Goal: Communication & Community: Answer question/provide support

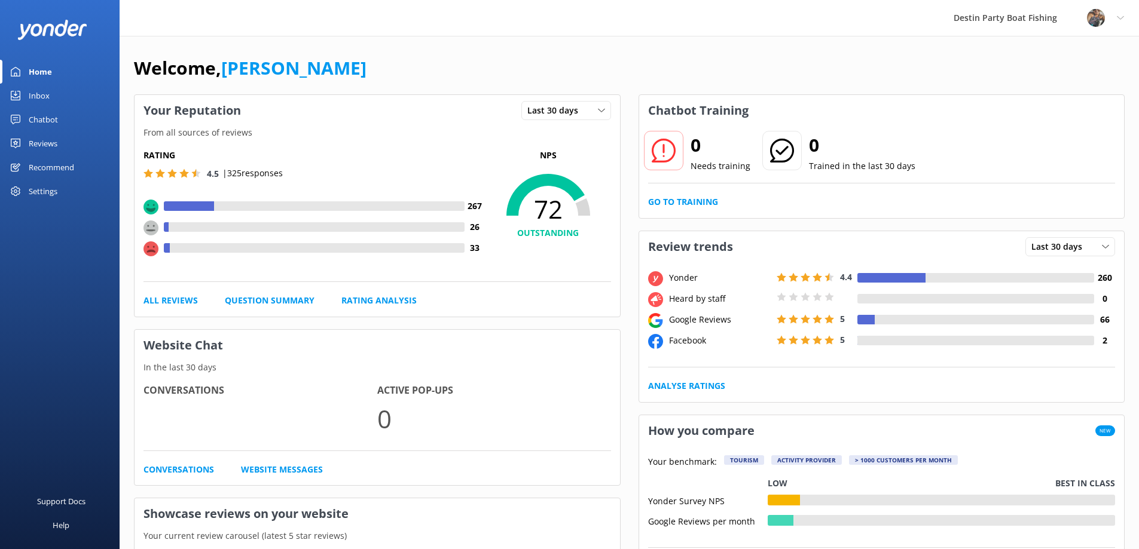
click at [42, 91] on div "Inbox" at bounding box center [39, 96] width 21 height 24
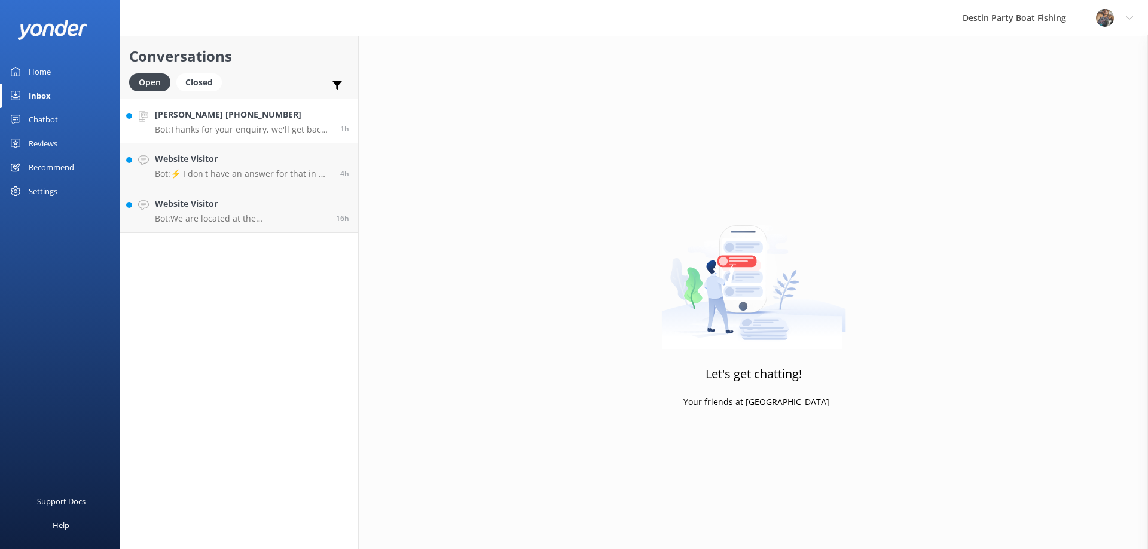
click at [272, 125] on p "Bot: Thanks for your enquiry, we'll get back to you as soon as we can during op…" at bounding box center [243, 129] width 176 height 11
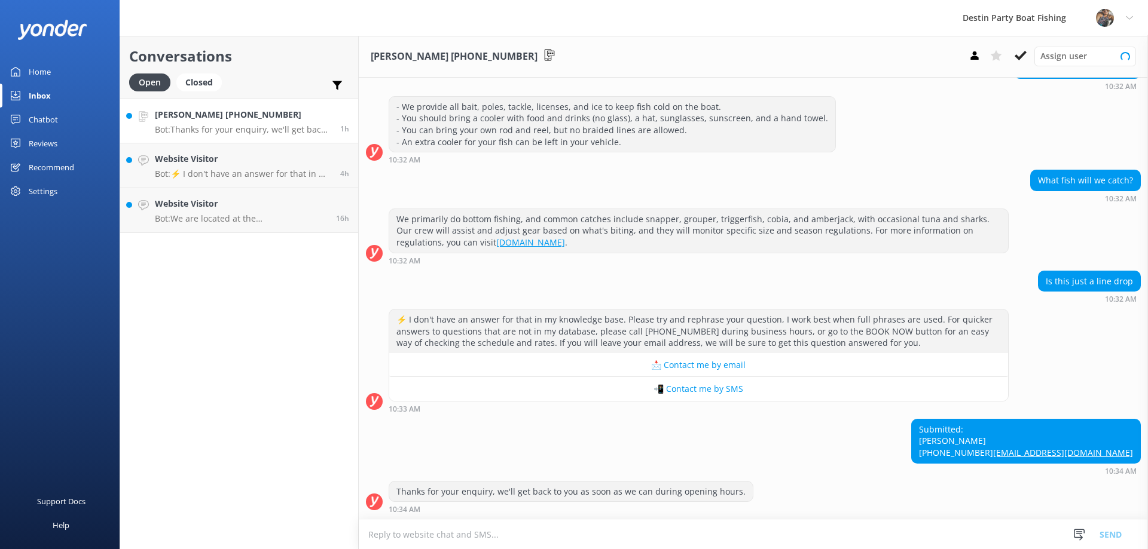
scroll to position [152, 0]
click at [227, 167] on div "Website Visitor Bot: ⚡ I don't have an answer for that in my knowledge base. Pl…" at bounding box center [243, 165] width 176 height 26
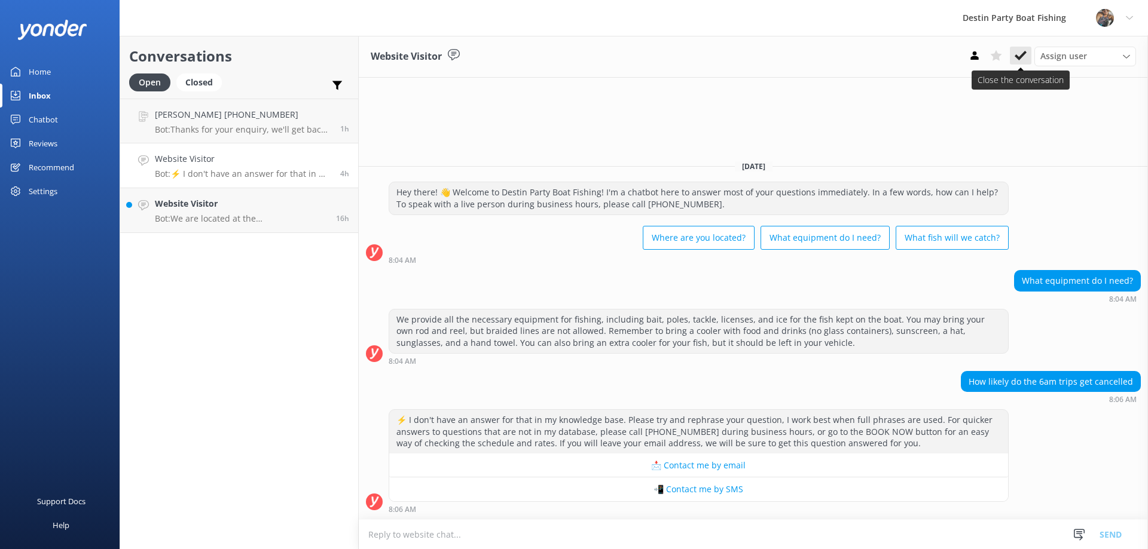
click at [1020, 53] on icon at bounding box center [1020, 56] width 12 height 12
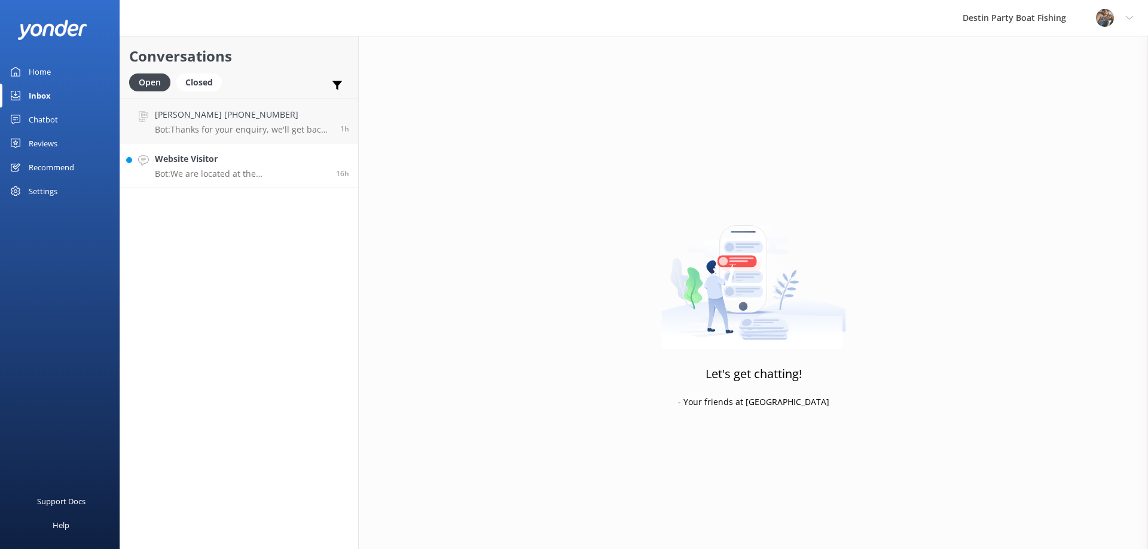
click at [302, 183] on link "Website Visitor Bot: We are located at the [GEOGRAPHIC_DATA] at [STREET_ADDRESS…" at bounding box center [239, 165] width 238 height 45
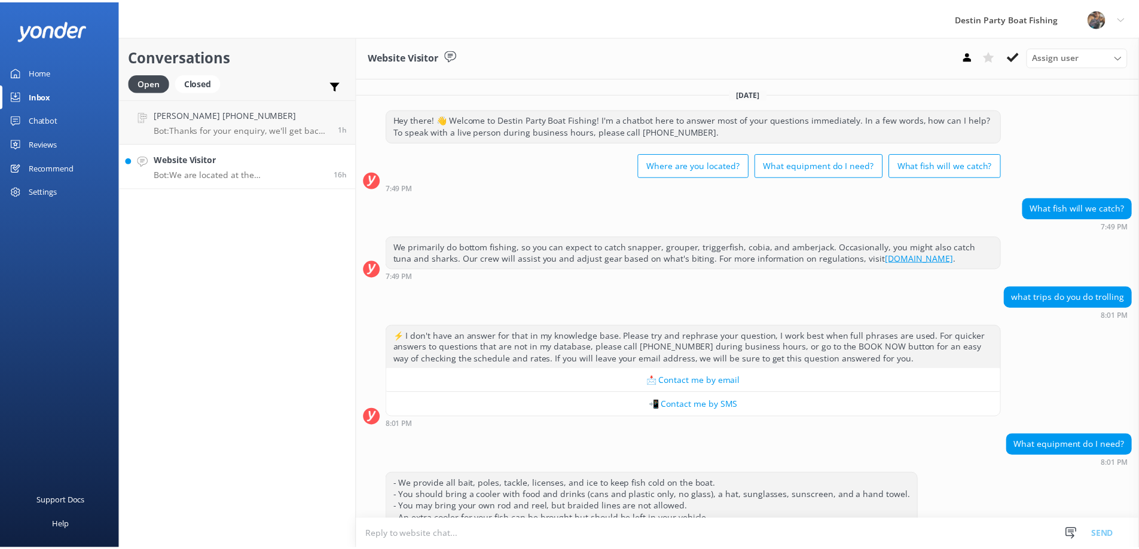
scroll to position [129, 0]
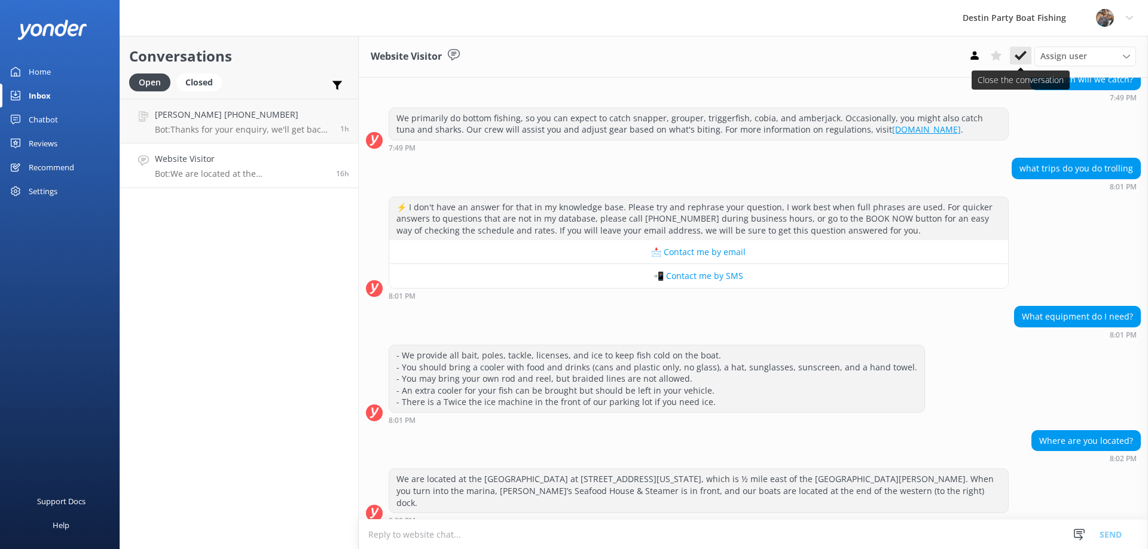
click at [1025, 52] on use at bounding box center [1020, 56] width 12 height 10
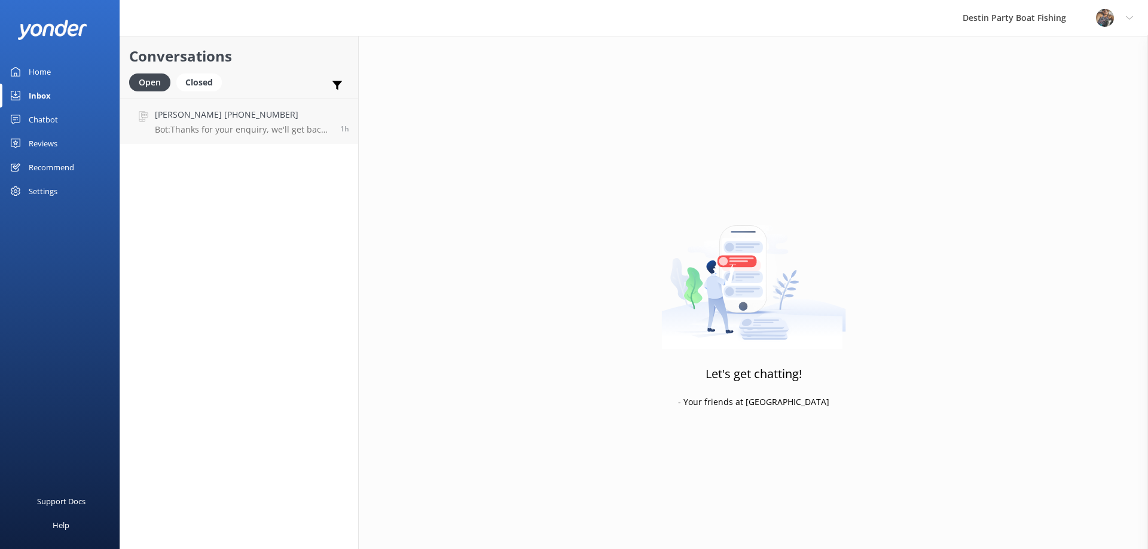
click at [42, 151] on div "Reviews" at bounding box center [43, 144] width 29 height 24
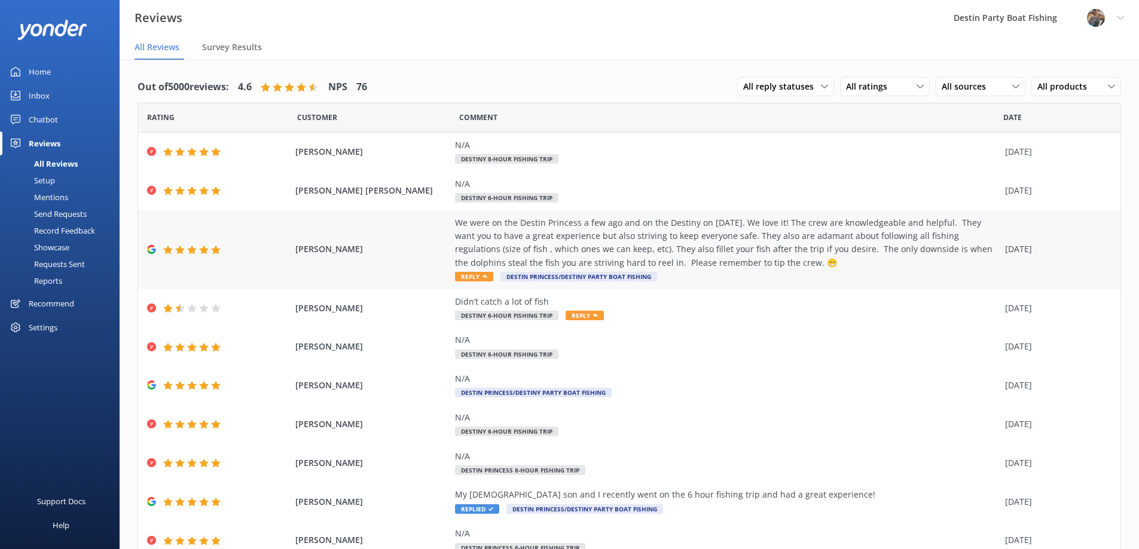
click at [466, 278] on span "Reply" at bounding box center [474, 277] width 38 height 10
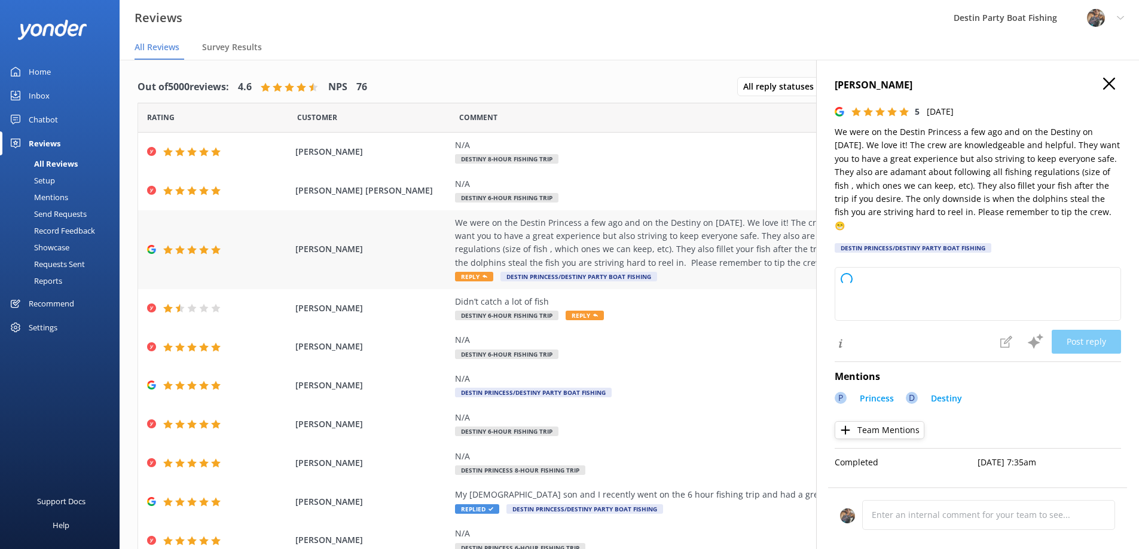
type textarea "Thank you so much for your wonderful review! We’re thrilled to hear you enjoyed…"
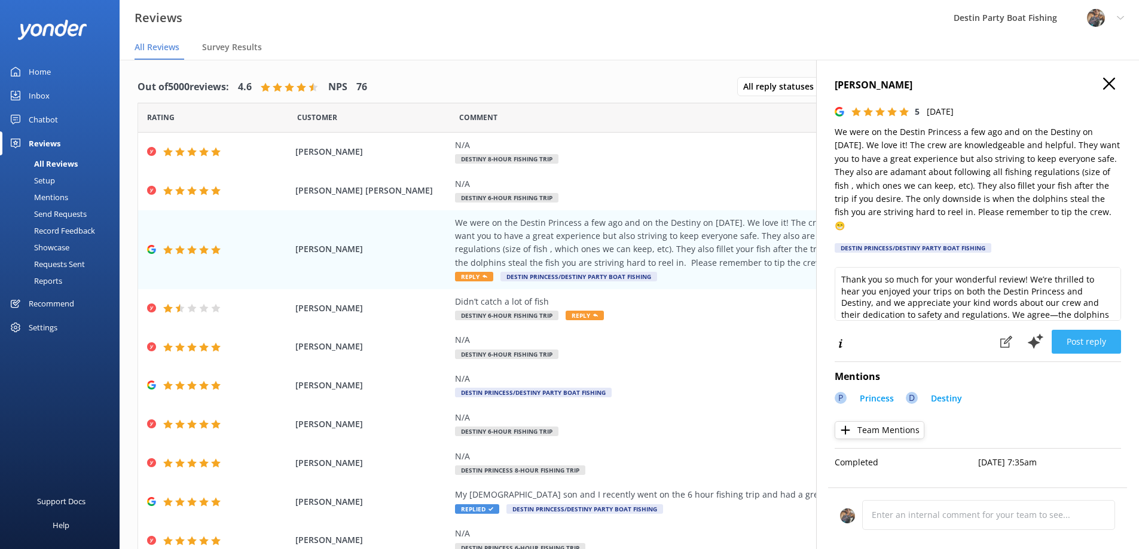
click at [1083, 330] on button "Post reply" at bounding box center [1085, 342] width 69 height 24
